Goal: Task Accomplishment & Management: Use online tool/utility

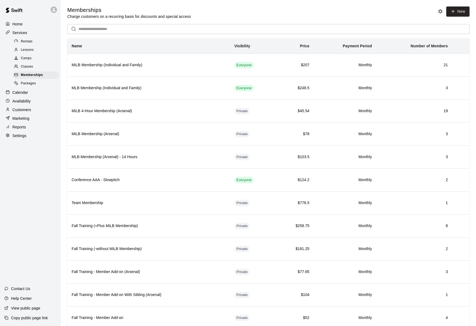
click at [26, 92] on p "Calendar" at bounding box center [20, 92] width 16 height 5
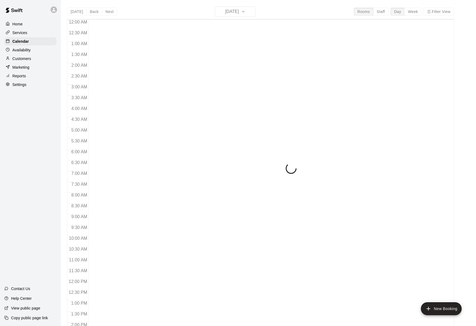
scroll to position [173, 0]
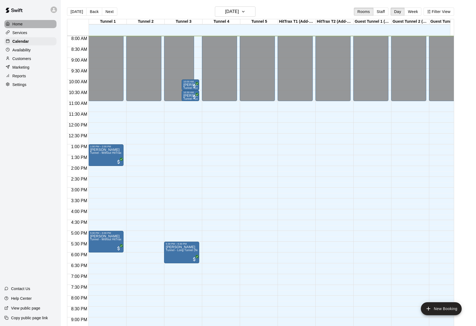
click at [26, 26] on div "Home" at bounding box center [30, 24] width 52 height 8
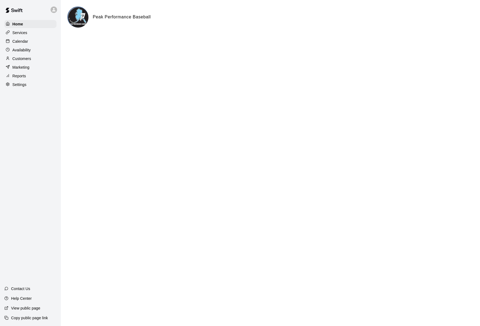
click at [26, 31] on p "Services" at bounding box center [19, 32] width 15 height 5
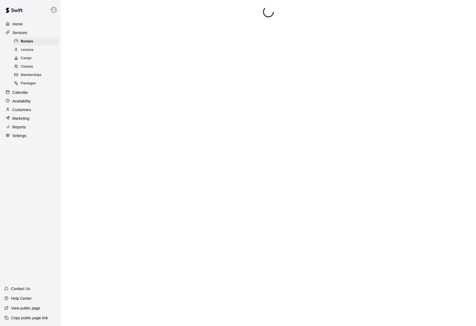
click at [29, 24] on div "Home" at bounding box center [30, 24] width 52 height 8
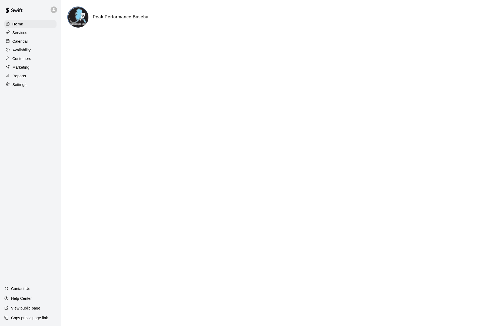
click at [92, 21] on div "Peak Performance Baseball" at bounding box center [270, 16] width 406 height 21
click at [80, 20] on img at bounding box center [78, 17] width 20 height 20
click at [38, 32] on div "Services" at bounding box center [30, 33] width 52 height 8
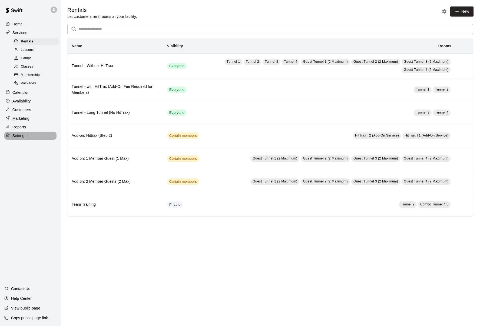
click at [23, 135] on p "Settings" at bounding box center [19, 135] width 14 height 5
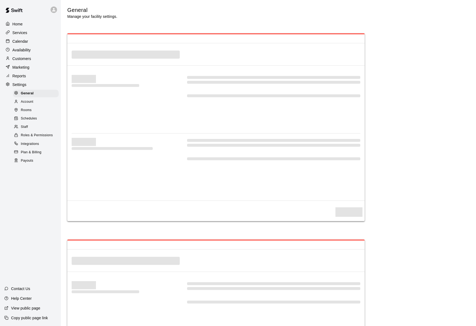
scroll to position [980, 0]
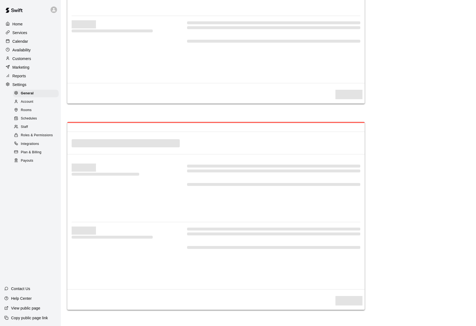
select select "**"
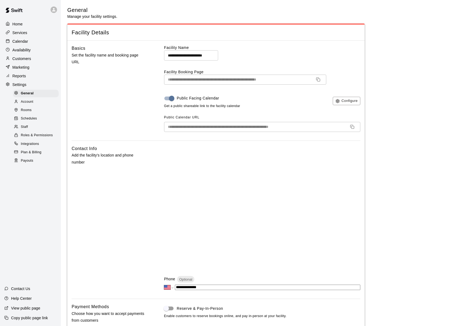
scroll to position [28, 0]
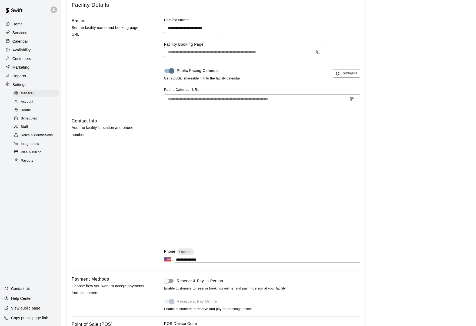
click at [316, 53] on icon "Copy URL" at bounding box center [318, 52] width 4 height 4
click at [318, 52] on icon "Copy URL" at bounding box center [318, 52] width 4 height 4
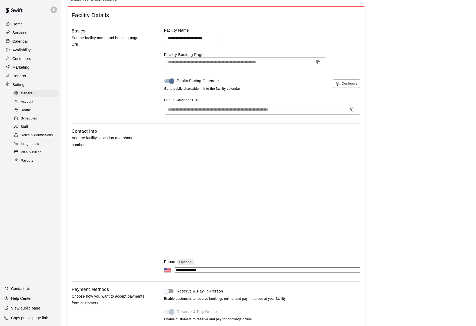
scroll to position [0, 0]
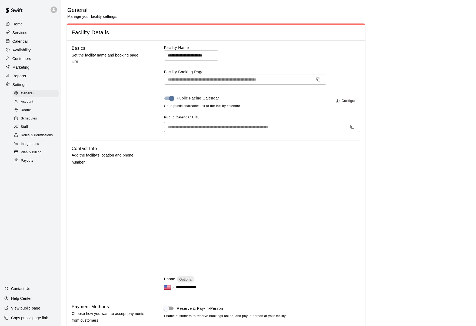
click at [20, 59] on p "Customers" at bounding box center [21, 58] width 19 height 5
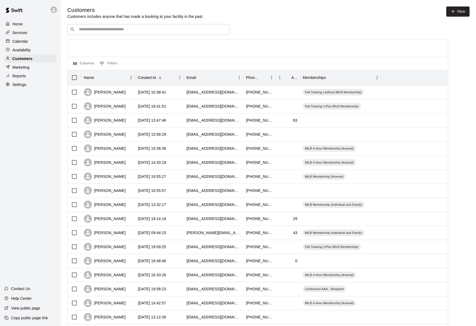
click at [131, 32] on input "Search customers by name or email" at bounding box center [152, 29] width 150 height 5
type input "*****"
click at [26, 43] on p "Calendar" at bounding box center [20, 41] width 16 height 5
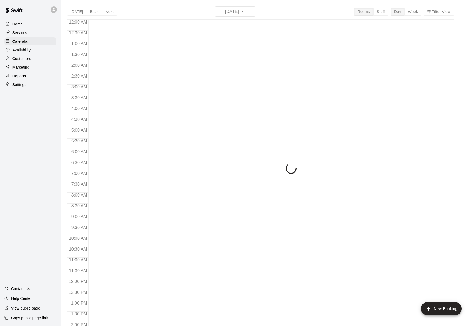
scroll to position [186, 0]
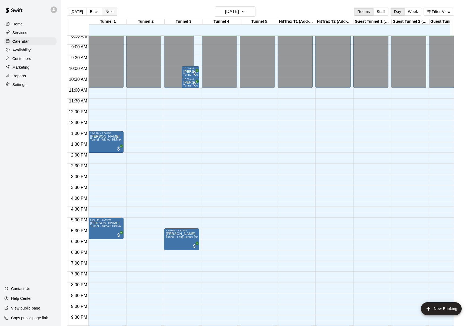
click at [110, 11] on button "Next" at bounding box center [109, 12] width 15 height 8
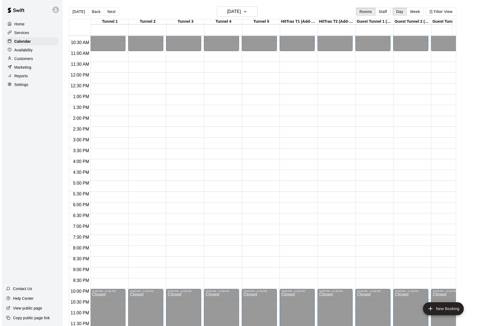
scroll to position [9, 0]
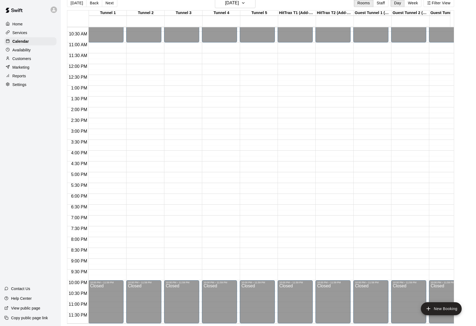
click at [213, 171] on div "12:00 AM – 11:00 AM Closed 10:00 PM – 11:59 PM Closed" at bounding box center [219, 63] width 35 height 519
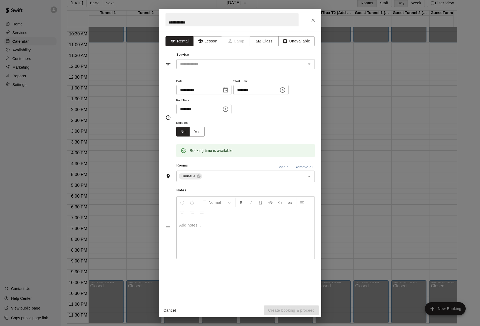
type input "**********"
click at [228, 107] on icon "Choose time, selected time is 5:30 PM" at bounding box center [225, 109] width 6 height 6
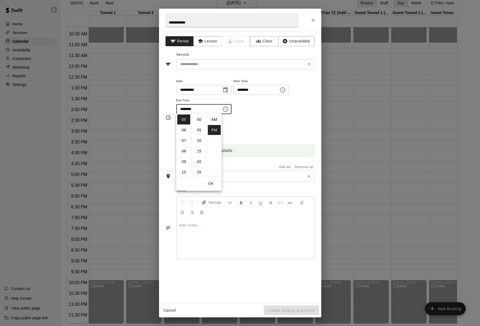
scroll to position [10, 0]
click at [182, 150] on li "08" at bounding box center [183, 151] width 13 height 10
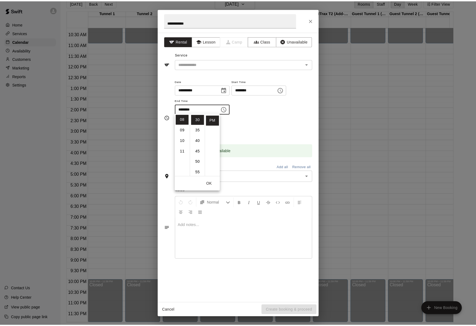
scroll to position [0, 0]
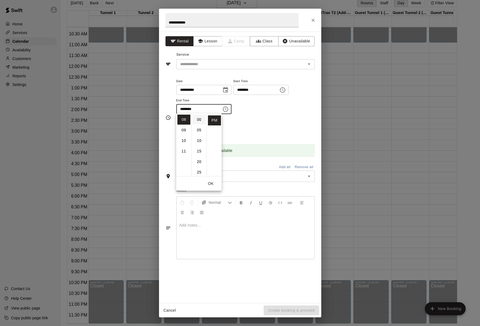
click at [199, 120] on li "00" at bounding box center [199, 120] width 13 height 10
type input "********"
click at [259, 134] on div "Repeats No Yes" at bounding box center [245, 128] width 138 height 17
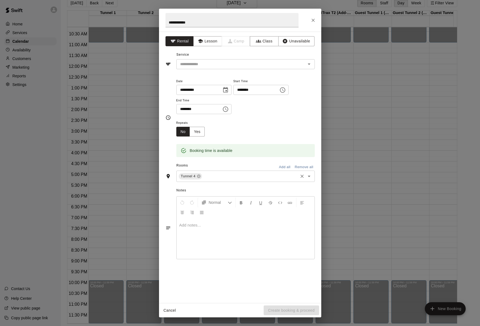
click at [240, 176] on input "text" at bounding box center [250, 176] width 94 height 7
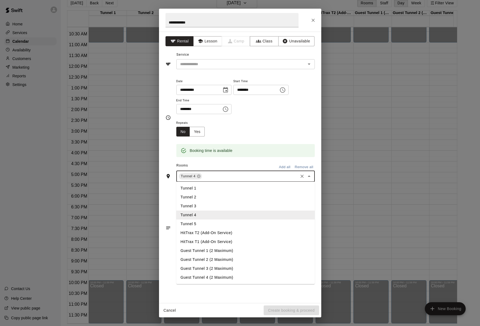
click at [204, 204] on li "Tunnel 3" at bounding box center [245, 206] width 138 height 9
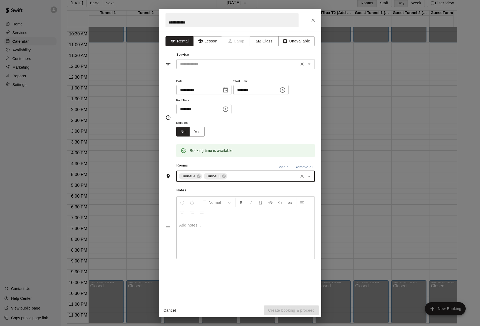
click at [232, 65] on input "text" at bounding box center [237, 64] width 119 height 7
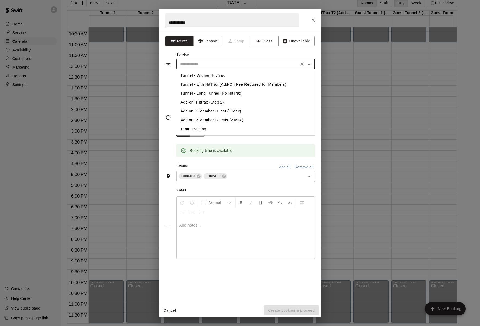
click at [225, 75] on li "Tunnel - Without HitTrax" at bounding box center [245, 75] width 138 height 9
type input "**********"
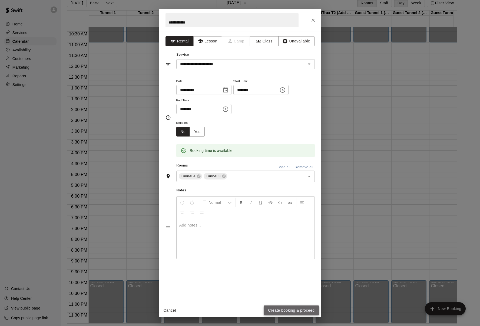
click at [277, 311] on button "Create booking & proceed" at bounding box center [291, 311] width 55 height 10
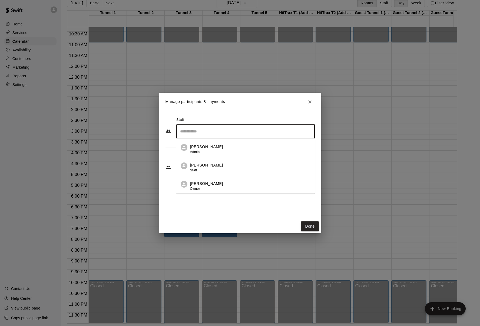
click at [259, 134] on input "Search staff" at bounding box center [246, 131] width 134 height 9
click at [237, 180] on li "[PERSON_NAME] Owner" at bounding box center [245, 184] width 138 height 18
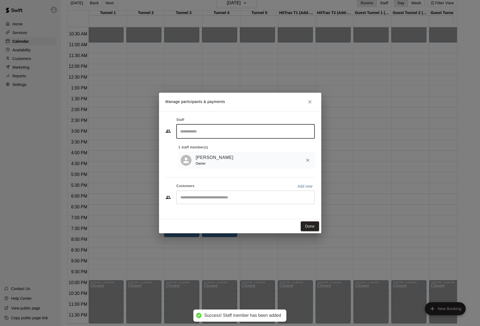
click at [310, 228] on button "Done" at bounding box center [310, 226] width 18 height 10
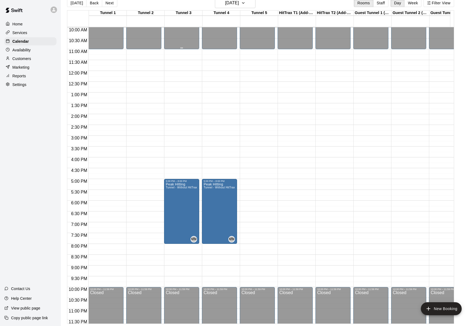
scroll to position [190, 0]
